Goal: Navigation & Orientation: Find specific page/section

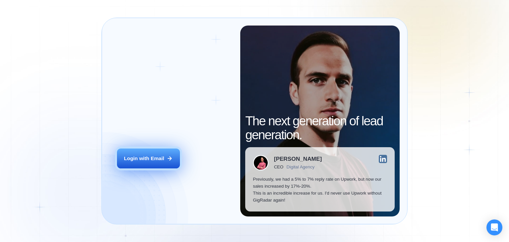
click at [154, 160] on div "Login with Email" at bounding box center [144, 158] width 40 height 7
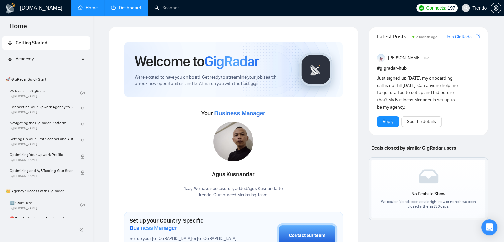
click at [128, 7] on link "Dashboard" at bounding box center [126, 8] width 30 height 6
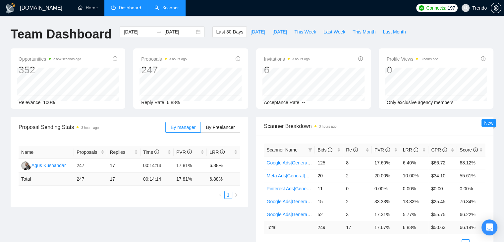
click at [163, 9] on link "Scanner" at bounding box center [167, 8] width 25 height 6
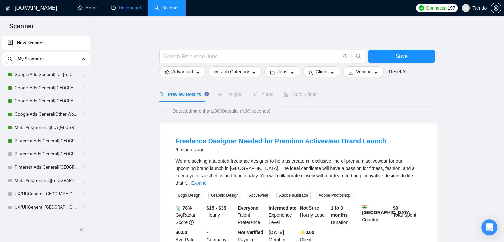
click at [134, 5] on link "Dashboard" at bounding box center [126, 8] width 30 height 6
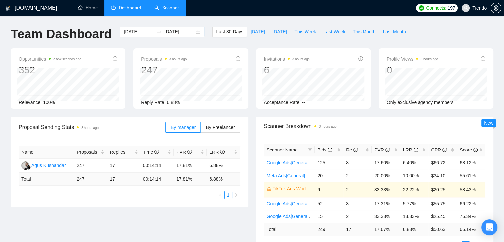
click at [139, 29] on input "2025-08-23" at bounding box center [139, 31] width 30 height 7
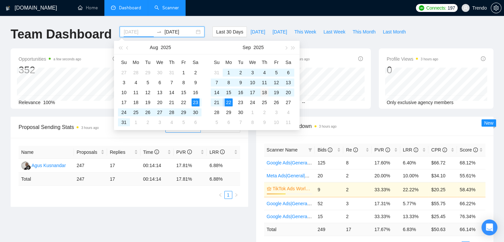
type input "2025-09-18"
click at [265, 92] on div "18" at bounding box center [265, 93] width 8 height 8
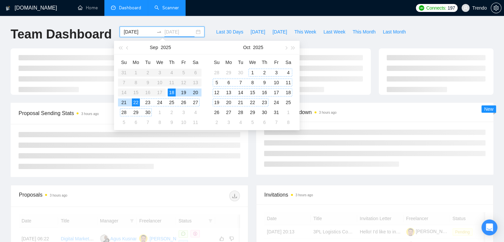
type input "2025-09-22"
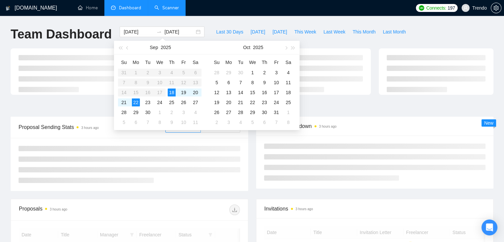
click at [421, 29] on div "Team Dashboard 2025-09-18 2025-09-22 Last 30 Days Today Yesterday This Week Las…" at bounding box center [252, 38] width 491 height 22
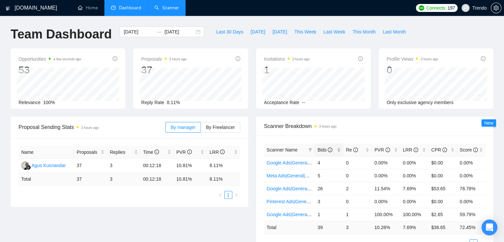
click at [323, 149] on span "Bids" at bounding box center [325, 149] width 15 height 5
